Goal: Check status: Check status

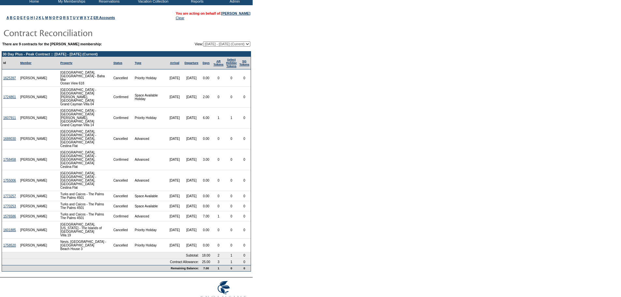
scroll to position [39, 0]
click at [248, 43] on select "[DATE] - [DATE] [DATE] - [DATE] [DATE] - [DATE] [DATE] - [DATE] [DATE] - [DATE]…" at bounding box center [226, 43] width 47 height 5
select select "136619"
click at [203, 42] on select "[DATE] - [DATE] [DATE] - [DATE] [DATE] - [DATE] [DATE] - [DATE] [DATE] - [DATE]…" at bounding box center [226, 43] width 47 height 5
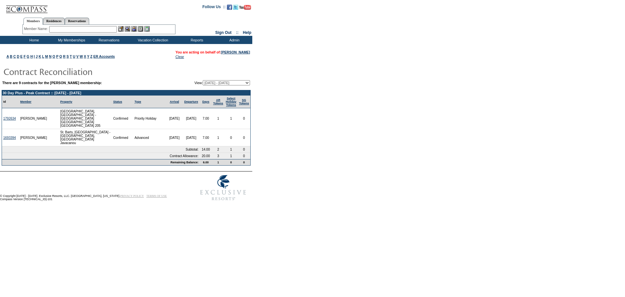
click at [246, 81] on select "[DATE] - [DATE] [DATE] - [DATE] [DATE] - [DATE] [DATE] - [DATE] [DATE] - [DATE]…" at bounding box center [226, 82] width 47 height 5
select select "147047"
click at [203, 81] on select "[DATE] - [DATE] [DATE] - [DATE] [DATE] - [DATE] [DATE] - [DATE] [DATE] - [DATE]…" at bounding box center [226, 82] width 47 height 5
